Goal: Task Accomplishment & Management: Use online tool/utility

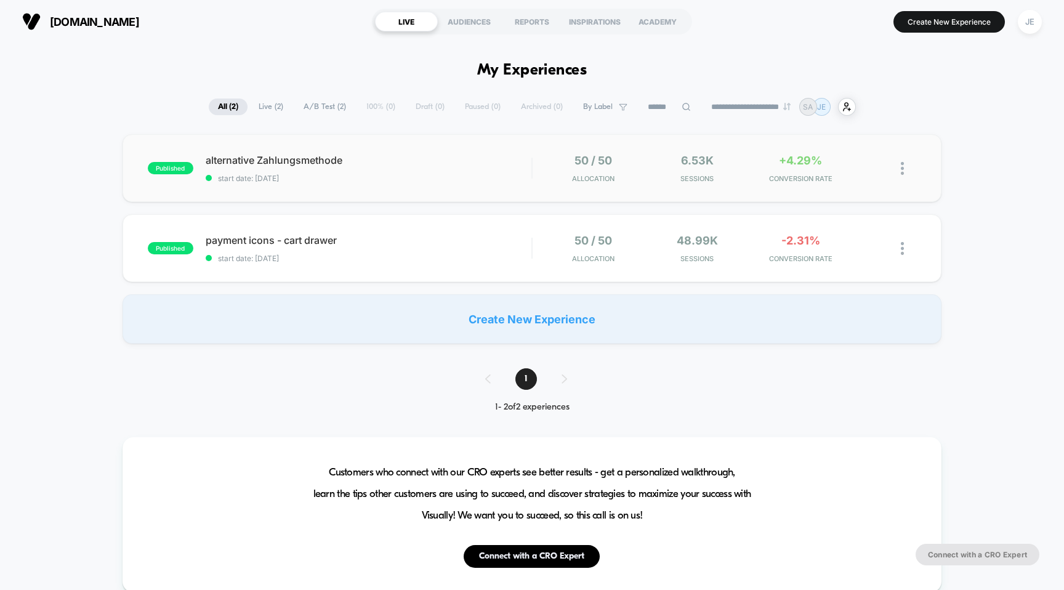
click at [307, 147] on div "published alternative Zahlungsmethode start date: [DATE] 50 / 50 Allocation 6.5…" at bounding box center [533, 168] width 820 height 68
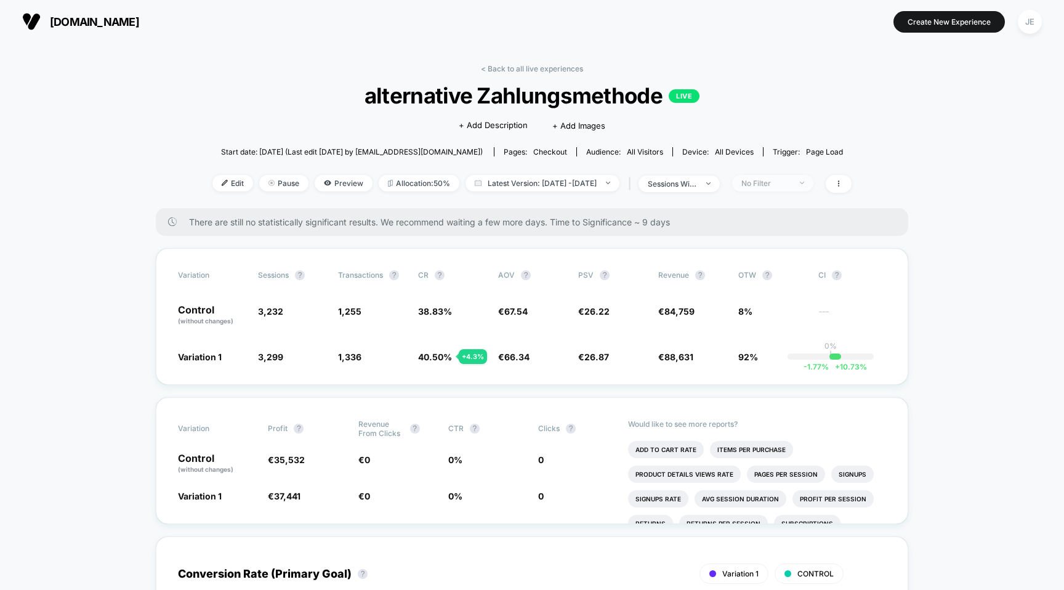
click at [781, 188] on span "No Filter" at bounding box center [772, 183] width 81 height 17
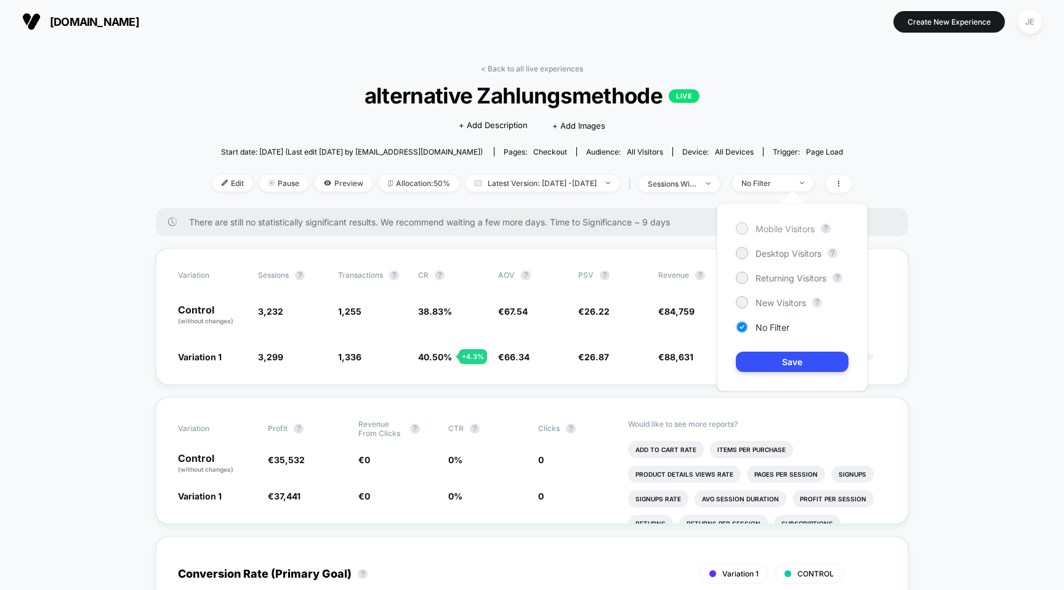
click at [773, 231] on span "Mobile Visitors" at bounding box center [784, 229] width 59 height 10
click at [780, 370] on button "Save" at bounding box center [792, 362] width 113 height 20
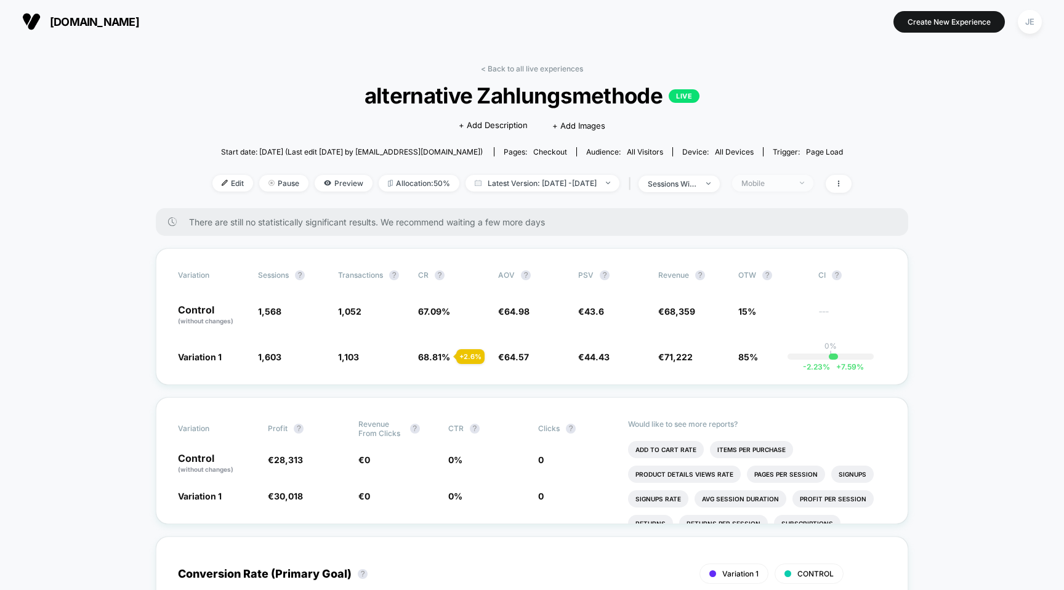
click at [800, 190] on span "Mobile" at bounding box center [772, 183] width 81 height 17
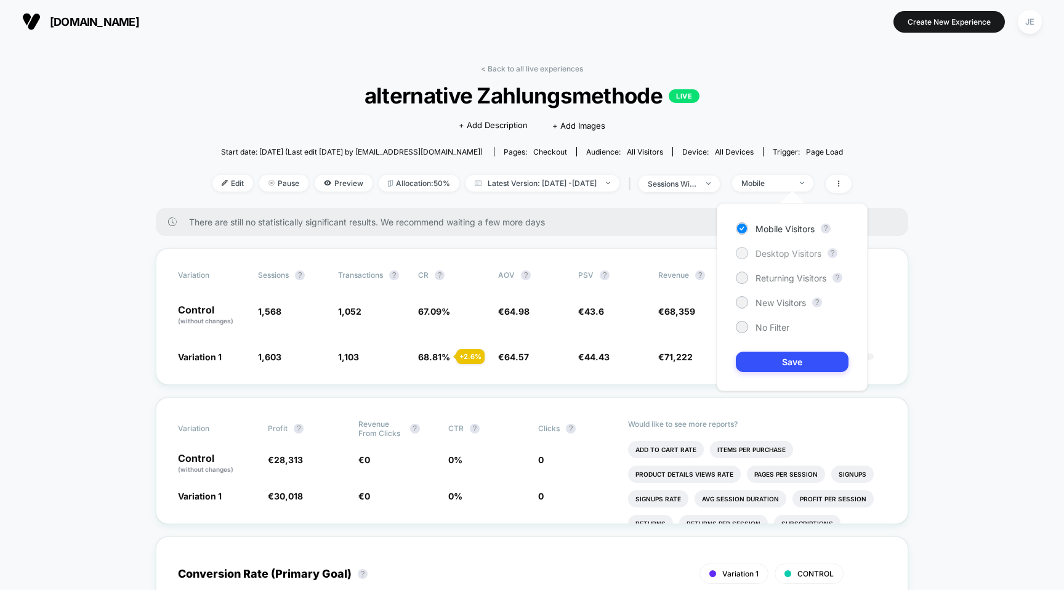
click at [783, 257] on span "Desktop Visitors" at bounding box center [788, 253] width 66 height 10
click at [783, 368] on button "Save" at bounding box center [792, 362] width 113 height 20
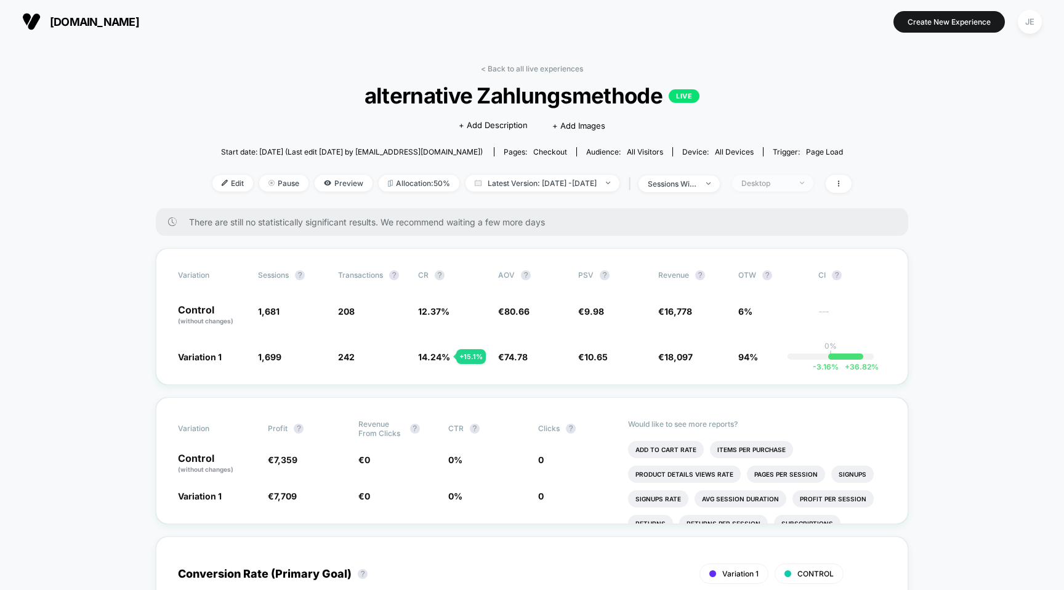
click at [791, 183] on div "Desktop" at bounding box center [765, 183] width 49 height 9
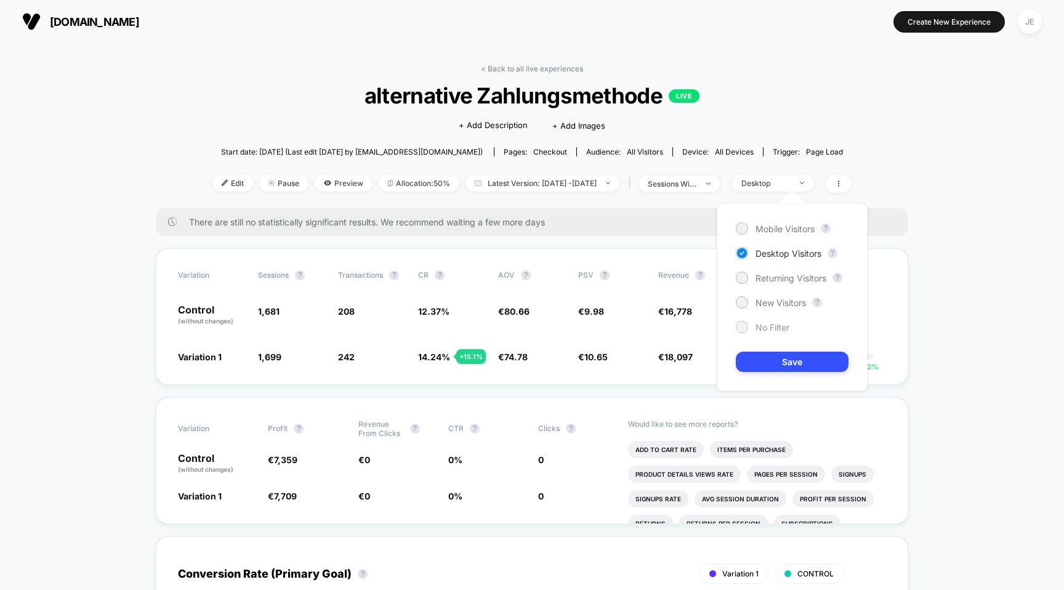
click at [767, 329] on span "No Filter" at bounding box center [772, 327] width 34 height 10
click at [783, 357] on button "Save" at bounding box center [792, 362] width 113 height 20
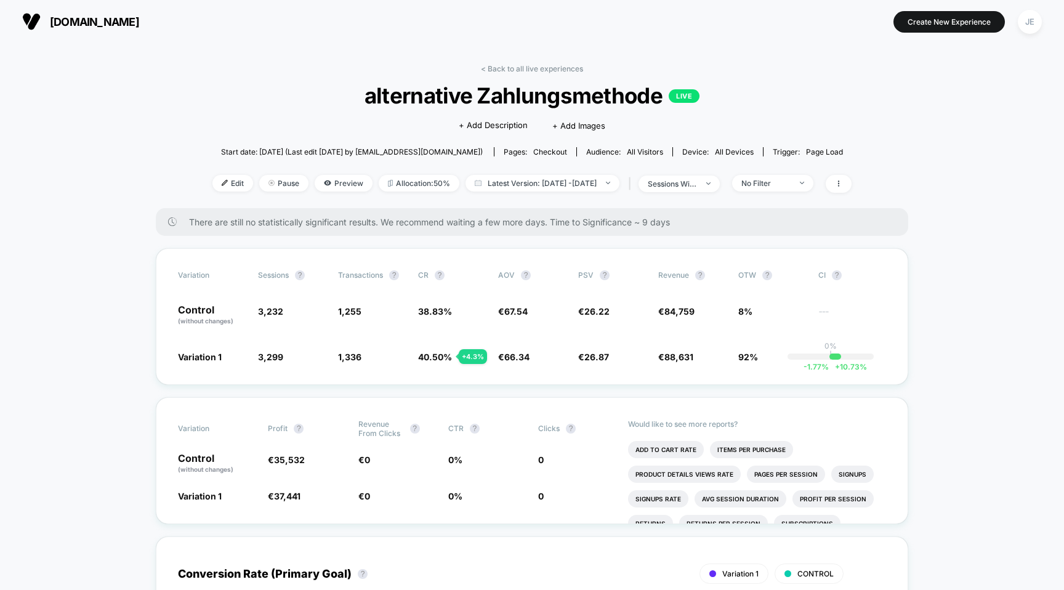
click at [109, 28] on span "[DOMAIN_NAME]" at bounding box center [94, 21] width 89 height 13
